Goal: Task Accomplishment & Management: Complete application form

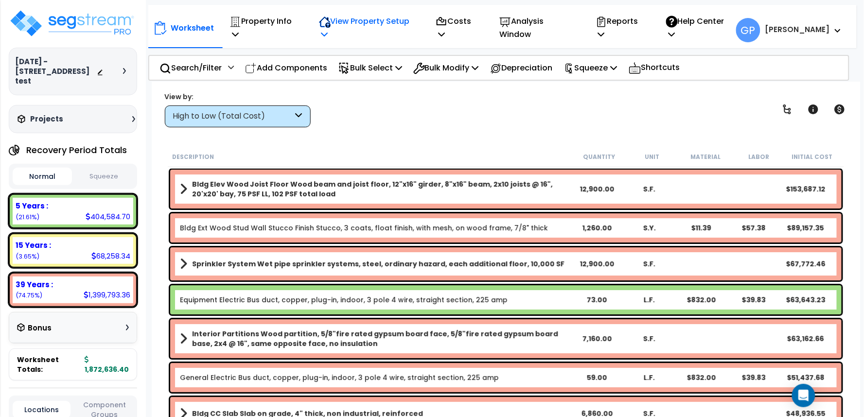
click at [404, 28] on p "View Property Setup" at bounding box center [367, 28] width 96 height 26
click at [392, 74] on link "View Questionnaire" at bounding box center [362, 76] width 96 height 19
click at [287, 118] on div "High to Low (Total Cost)" at bounding box center [233, 116] width 120 height 11
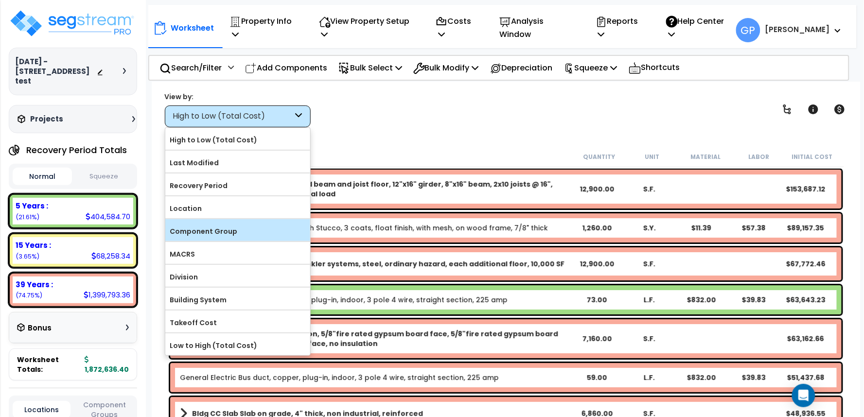
click at [247, 230] on label "Component Group" at bounding box center [237, 231] width 145 height 15
click at [0, 0] on input "Component Group" at bounding box center [0, 0] width 0 height 0
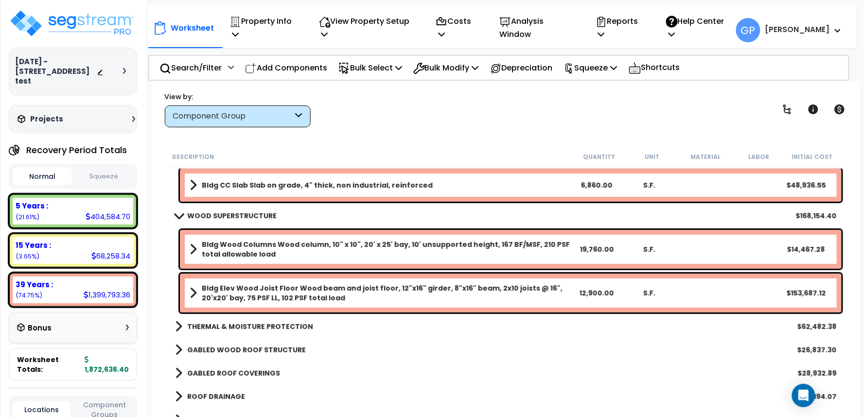
scroll to position [54, 0]
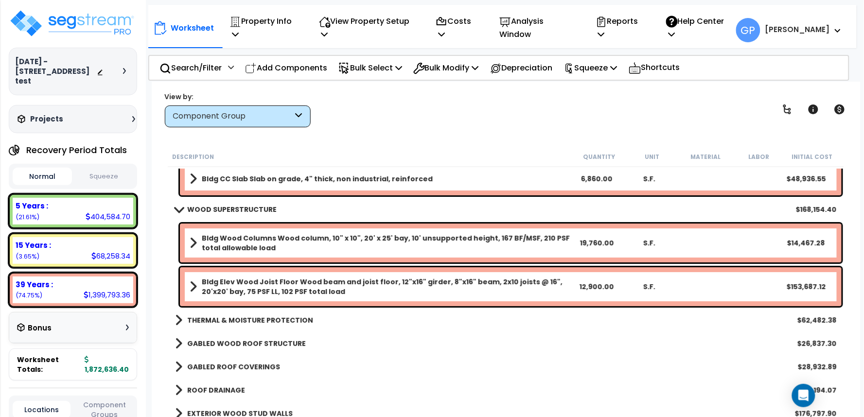
click at [196, 245] on span at bounding box center [193, 243] width 7 height 14
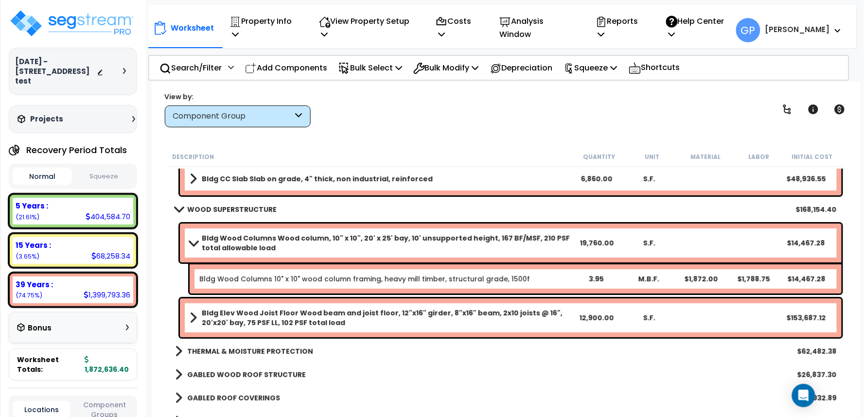
click at [195, 245] on span at bounding box center [193, 242] width 14 height 7
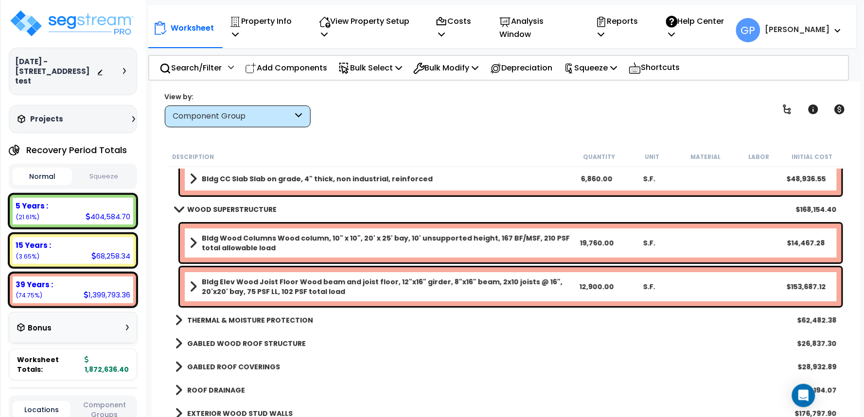
click at [186, 282] on div "Bldg Elev Wood Joist Floor Wood beam and joist floor, 12"x16" girder, 8"x16" be…" at bounding box center [510, 286] width 661 height 39
click at [194, 291] on span at bounding box center [193, 287] width 7 height 14
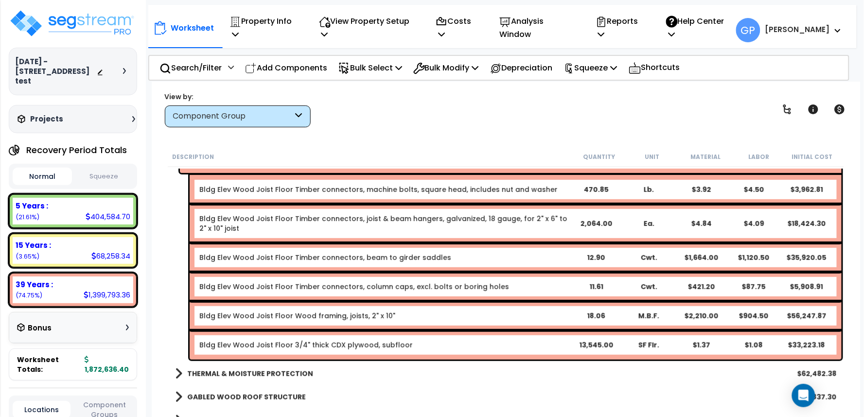
scroll to position [162, 0]
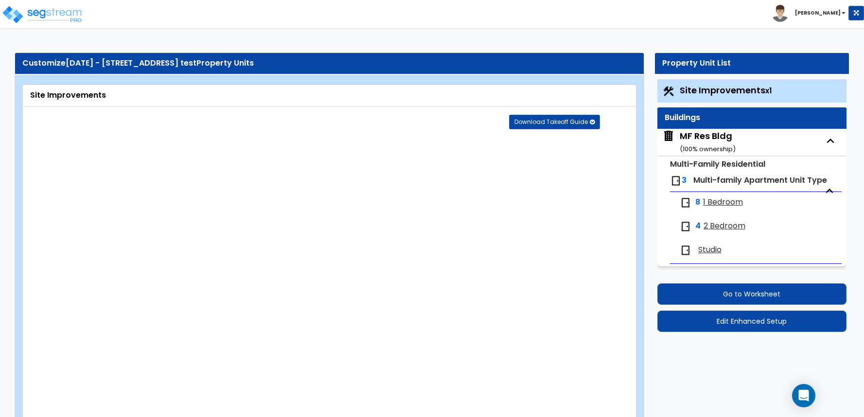
select select "2"
select select "1"
select select "2"
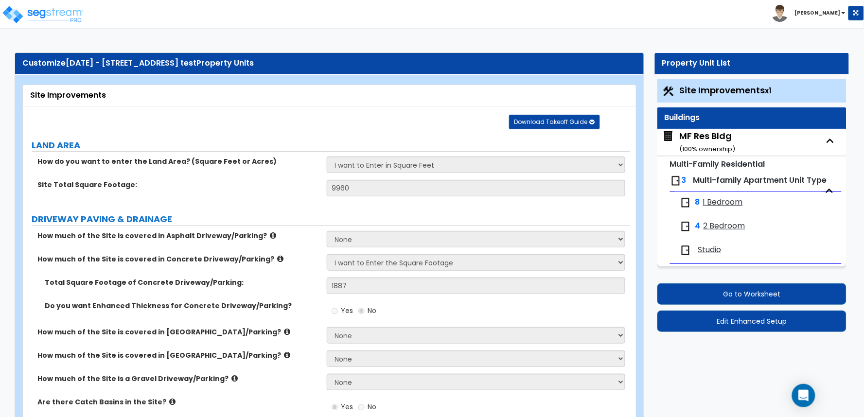
click at [709, 322] on button "Edit Enhanced Setup" at bounding box center [751, 321] width 189 height 21
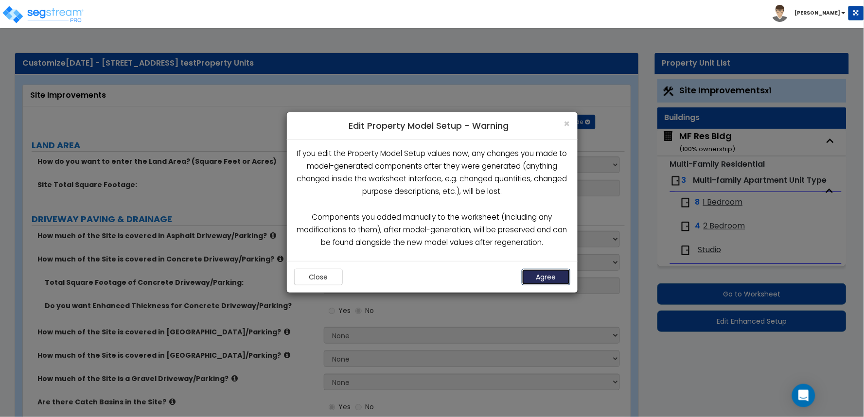
click at [556, 282] on button "Agree" at bounding box center [545, 277] width 49 height 17
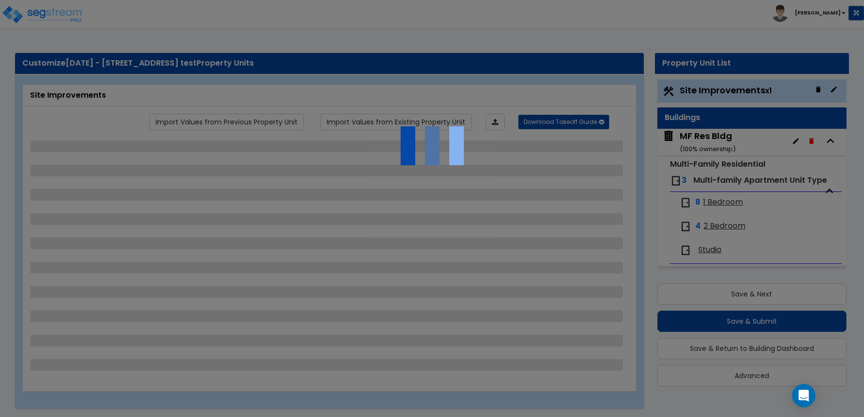
select select "2"
select select "1"
select select "2"
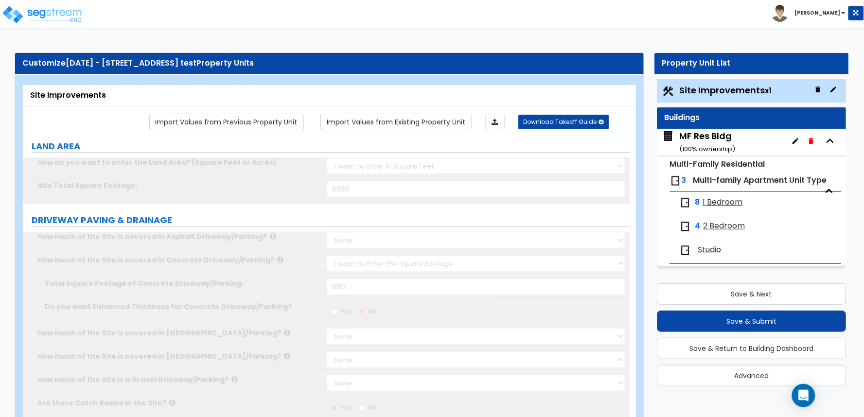
scroll to position [9, 0]
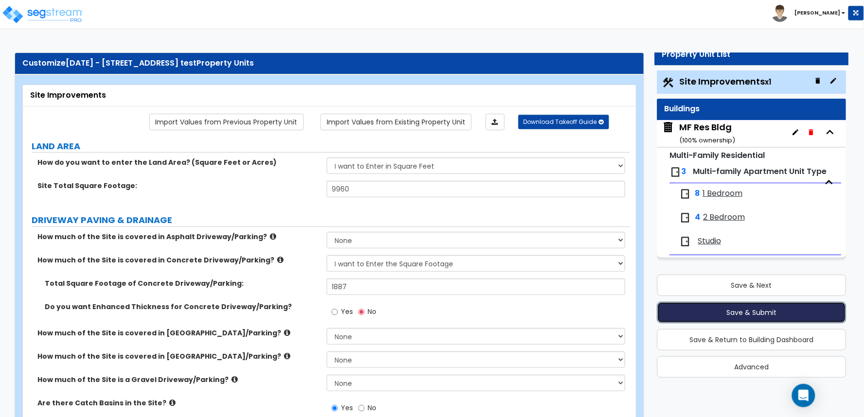
click at [779, 322] on button "Save & Submit" at bounding box center [751, 312] width 189 height 21
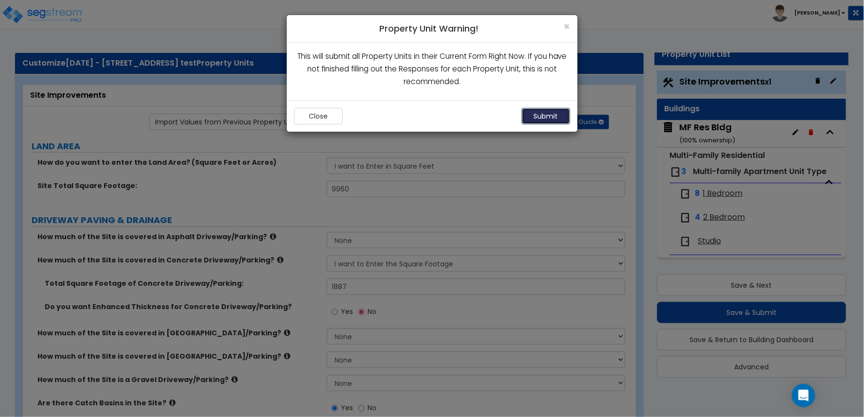
click at [553, 117] on button "Submit" at bounding box center [545, 116] width 49 height 17
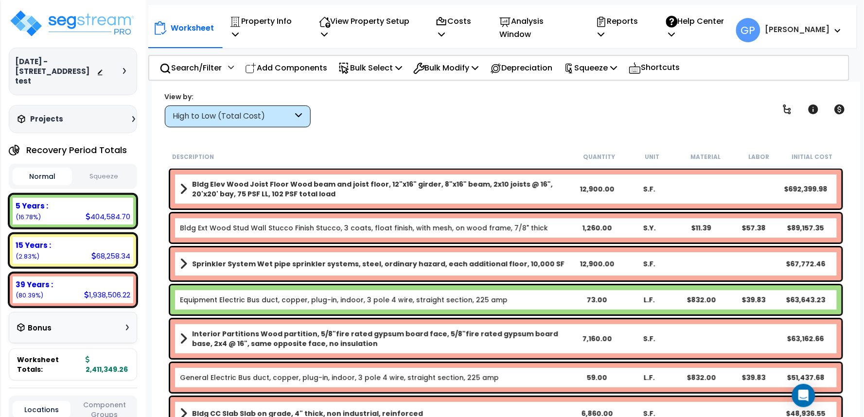
click at [220, 111] on div "High to Low (Total Cost)" at bounding box center [233, 116] width 120 height 11
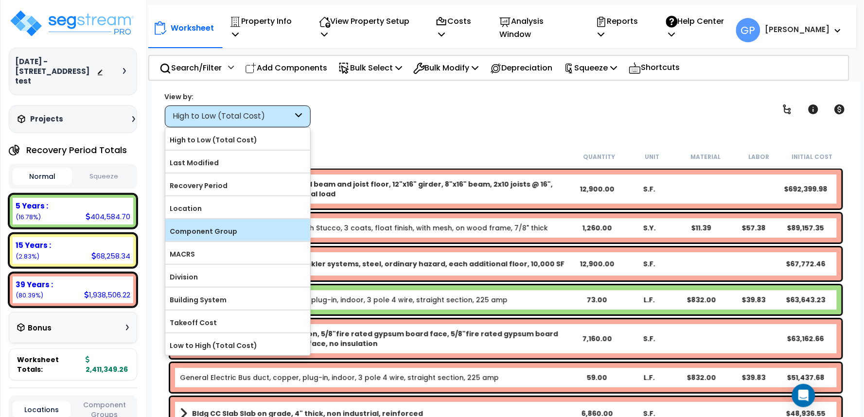
click at [225, 236] on label "Component Group" at bounding box center [237, 231] width 145 height 15
click at [0, 0] on input "Component Group" at bounding box center [0, 0] width 0 height 0
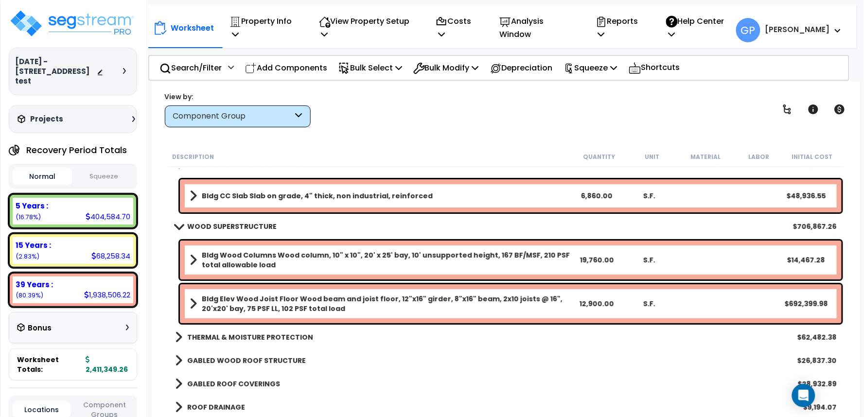
scroll to position [54, 0]
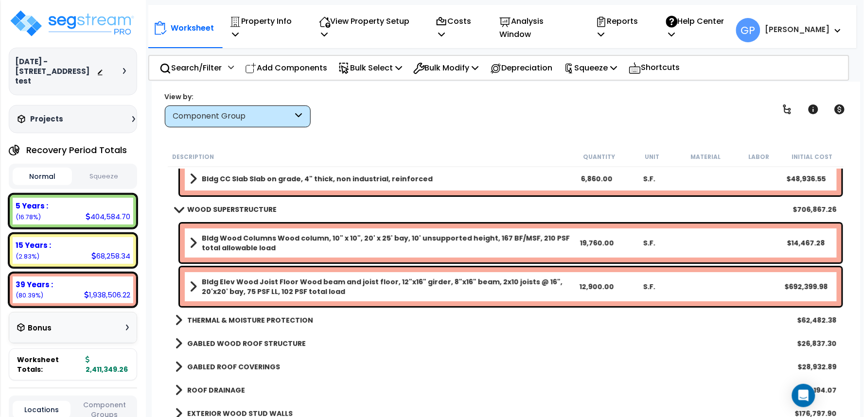
click at [195, 282] on span at bounding box center [193, 287] width 7 height 14
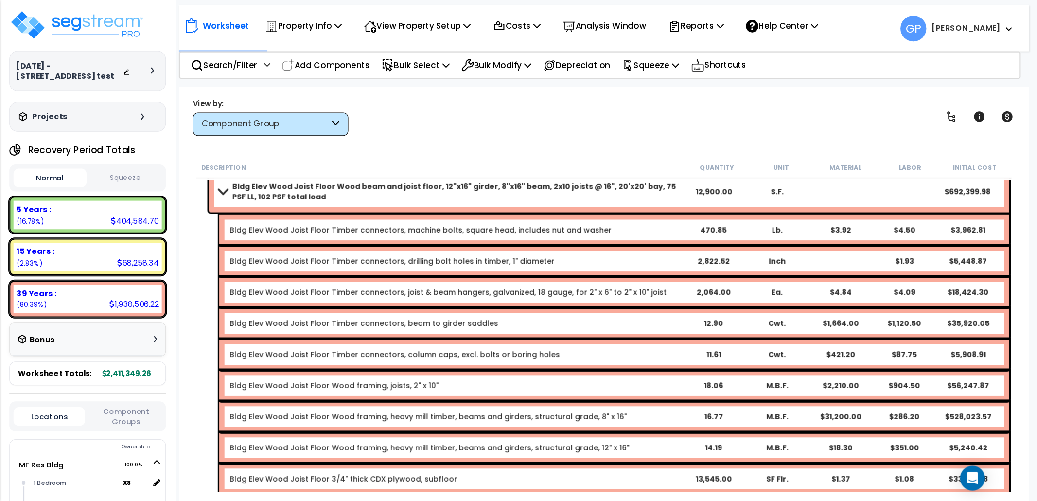
scroll to position [156, 0]
